Goal: Task Accomplishment & Management: Manage account settings

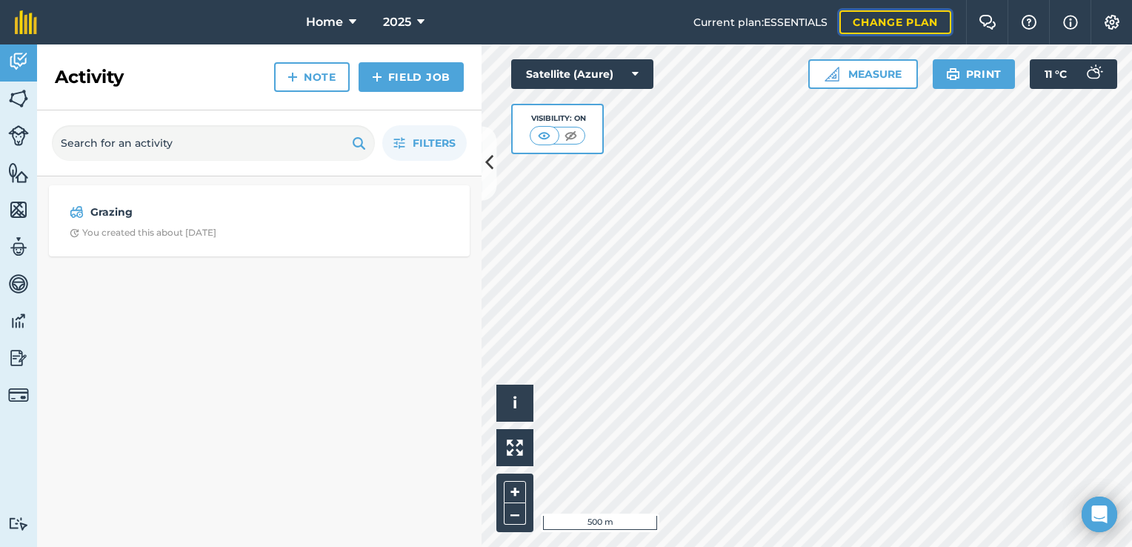
click at [913, 12] on link "Change plan" at bounding box center [895, 22] width 112 height 24
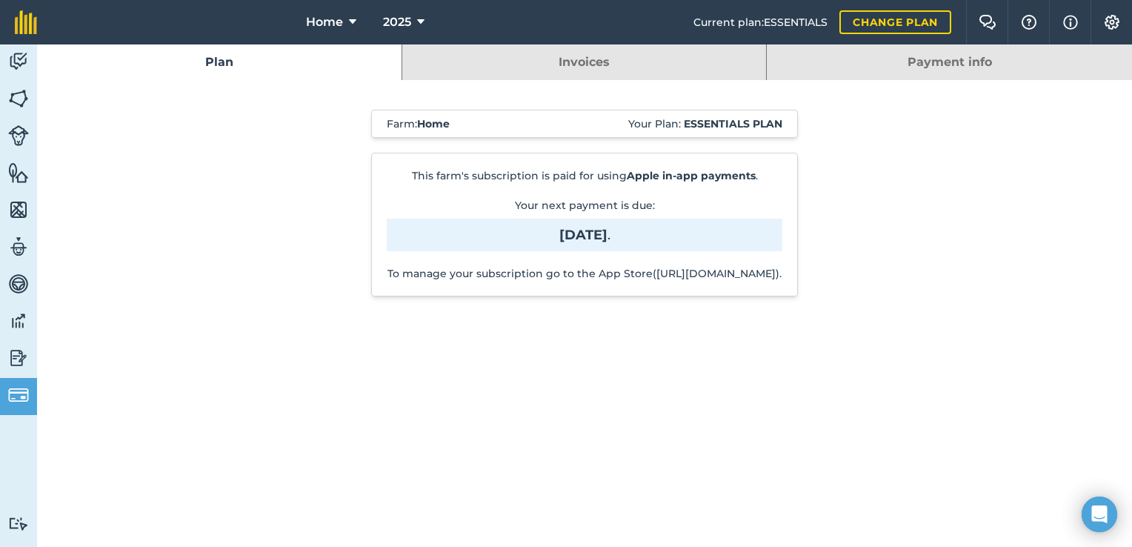
click at [737, 122] on strong "Essentials plan" at bounding box center [733, 123] width 99 height 13
click at [791, 33] on div "Current plan : ESSENTIALS Change plan" at bounding box center [823, 22] width 258 height 44
click at [803, 21] on span "Current plan : ESSENTIALS" at bounding box center [761, 22] width 134 height 16
click at [904, 22] on link "Change plan" at bounding box center [895, 22] width 112 height 24
click at [879, 17] on link "Change plan" at bounding box center [895, 22] width 112 height 24
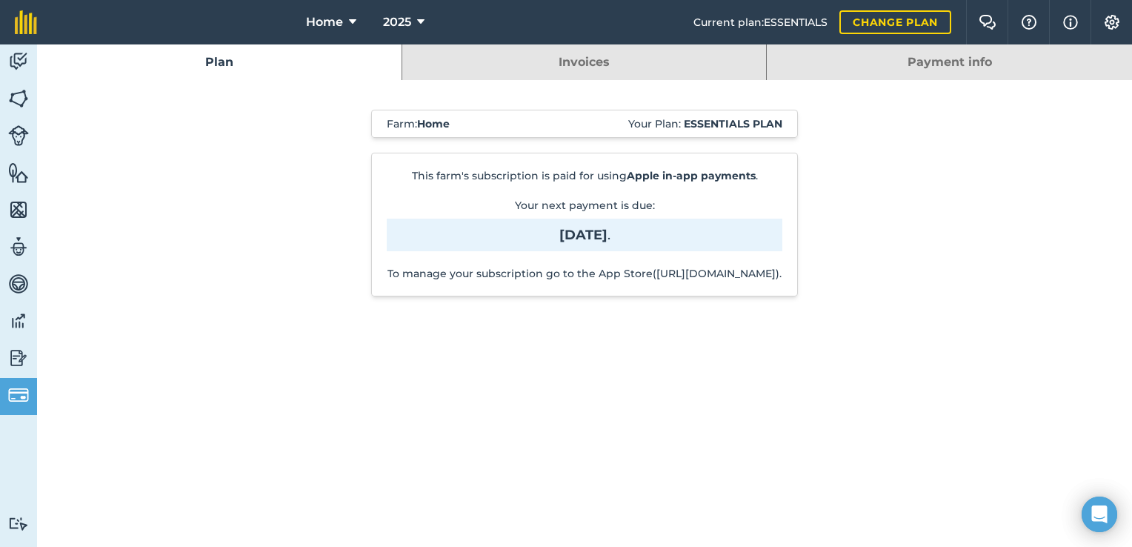
click at [599, 193] on div "This farm's subscription is paid for using Apple in-app payments . Your next pa…" at bounding box center [584, 225] width 427 height 144
click at [673, 64] on link "Invoices" at bounding box center [584, 62] width 365 height 36
click at [908, 57] on link "Payment info" at bounding box center [949, 62] width 365 height 36
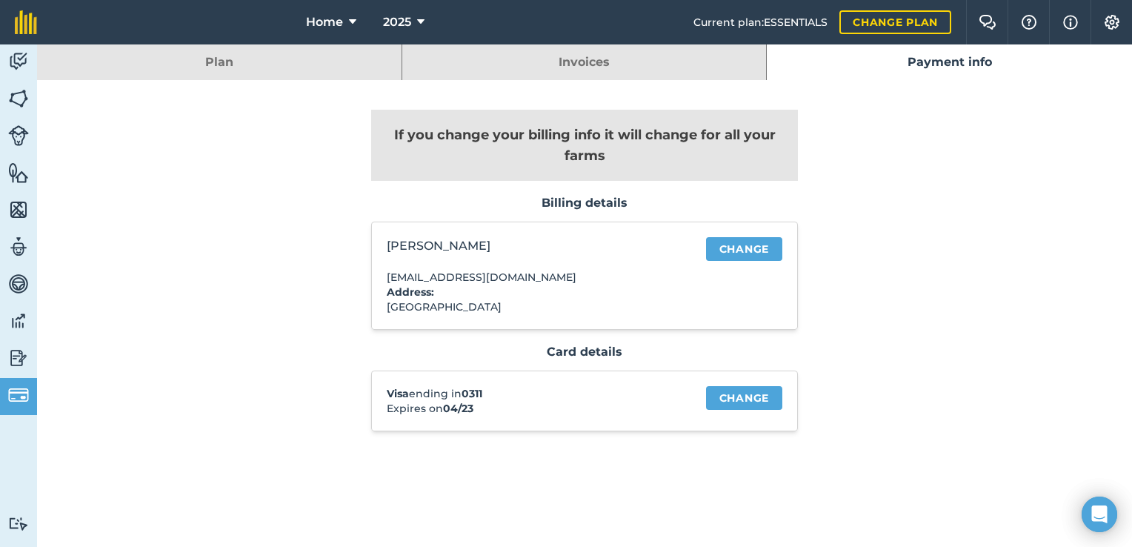
click at [616, 60] on link "Invoices" at bounding box center [584, 62] width 365 height 36
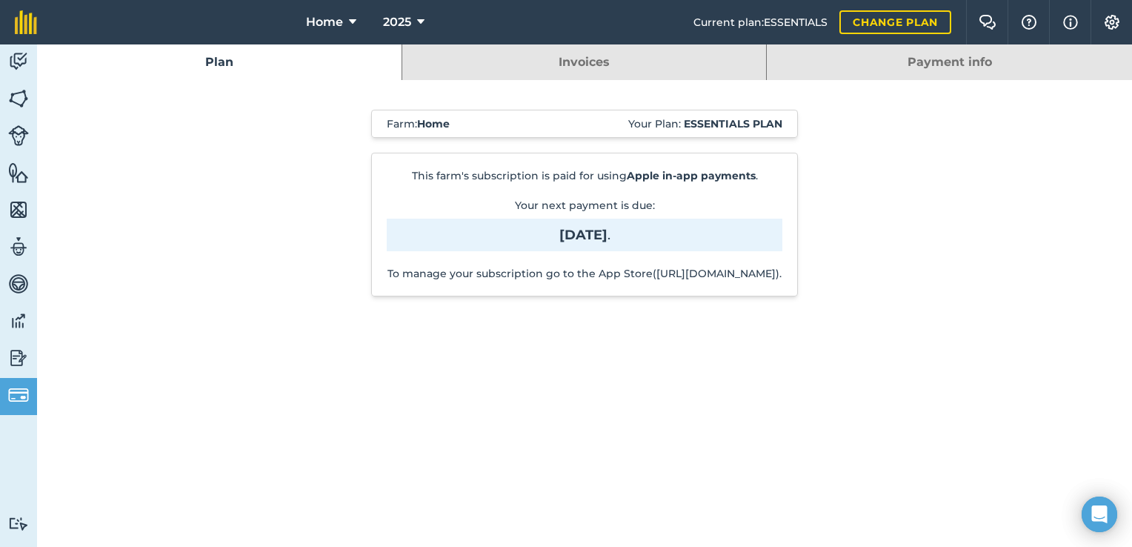
click at [328, 77] on link "Plan" at bounding box center [219, 62] width 365 height 36
click at [492, 65] on link "Invoices" at bounding box center [584, 62] width 365 height 36
click at [602, 52] on link "Invoices" at bounding box center [584, 62] width 365 height 36
click at [314, 61] on link "Plan" at bounding box center [219, 62] width 365 height 36
click at [918, 10] on div "Current plan : ESSENTIALS Change plan" at bounding box center [823, 22] width 258 height 44
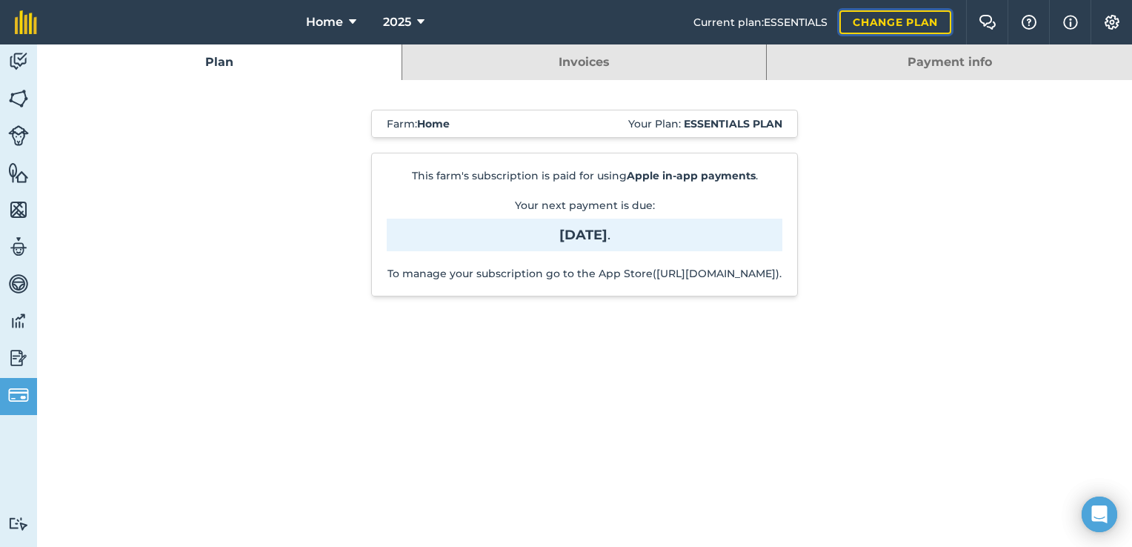
click at [919, 19] on link "Change plan" at bounding box center [895, 22] width 112 height 24
click at [601, 250] on div "This farm's subscription is paid for using Apple in-app payments . Your next pa…" at bounding box center [584, 225] width 427 height 144
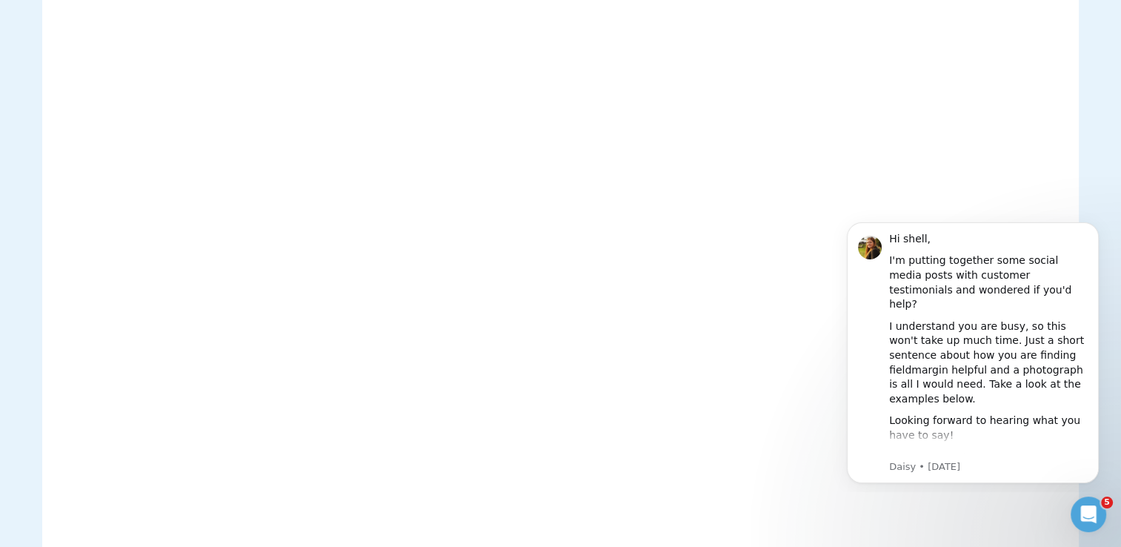
scroll to position [2371, 0]
drag, startPoint x: 1096, startPoint y: 219, endPoint x: 1927, endPoint y: 430, distance: 857.5
click at [1096, 219] on button "Dismiss notification" at bounding box center [1094, 226] width 19 height 19
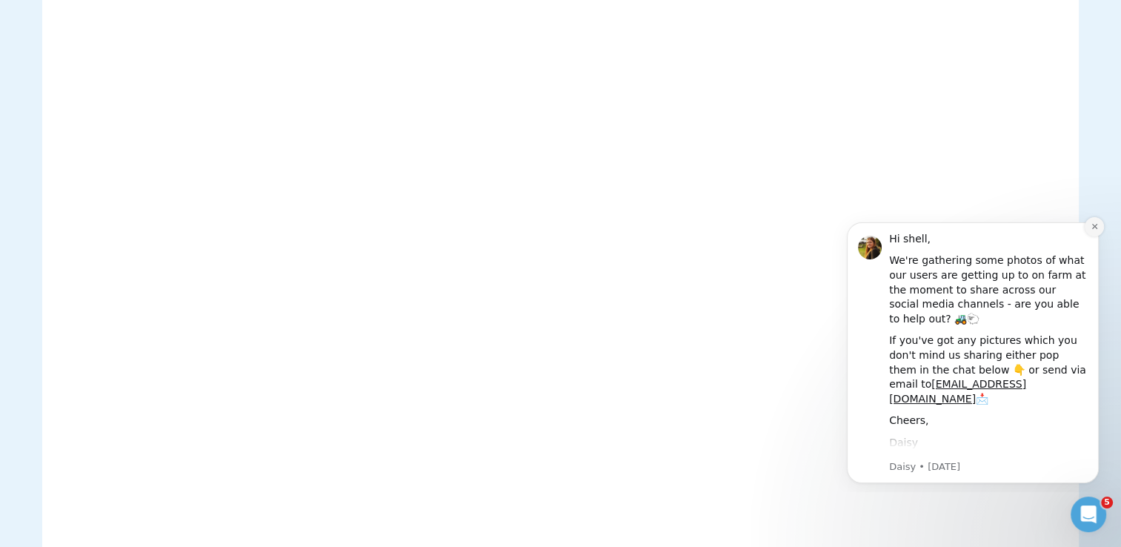
click at [1092, 233] on button "Dismiss notification" at bounding box center [1094, 226] width 19 height 19
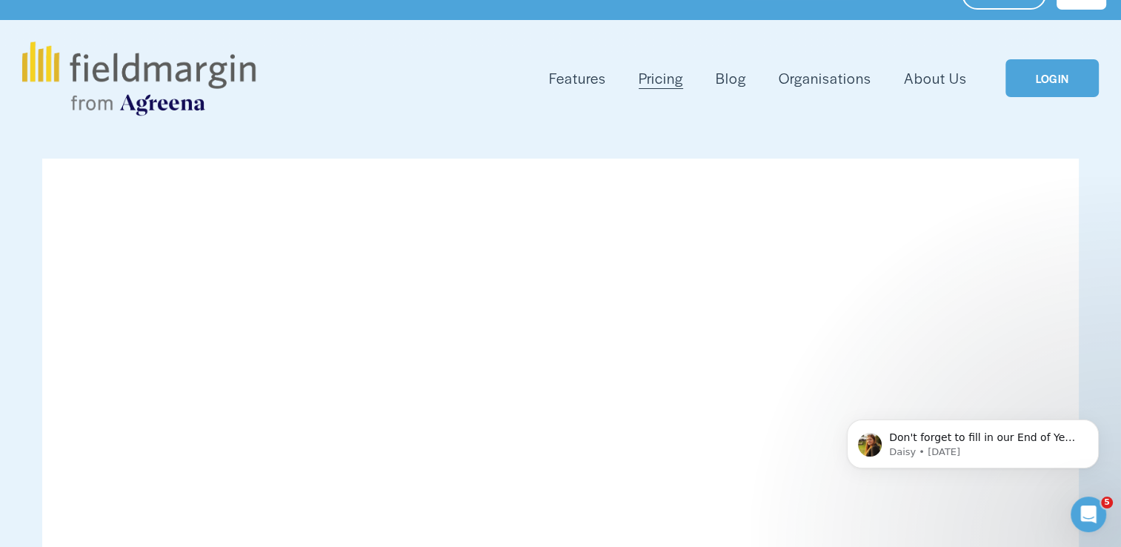
scroll to position [0, 0]
